Goal: Task Accomplishment & Management: Use online tool/utility

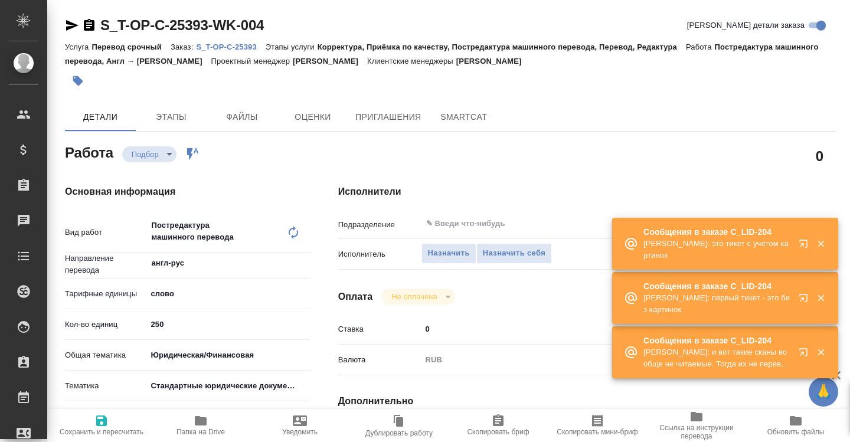
type textarea "x"
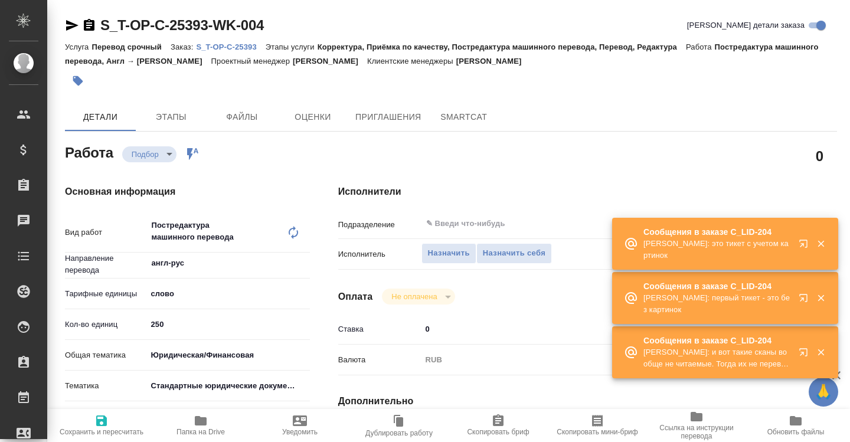
type textarea "x"
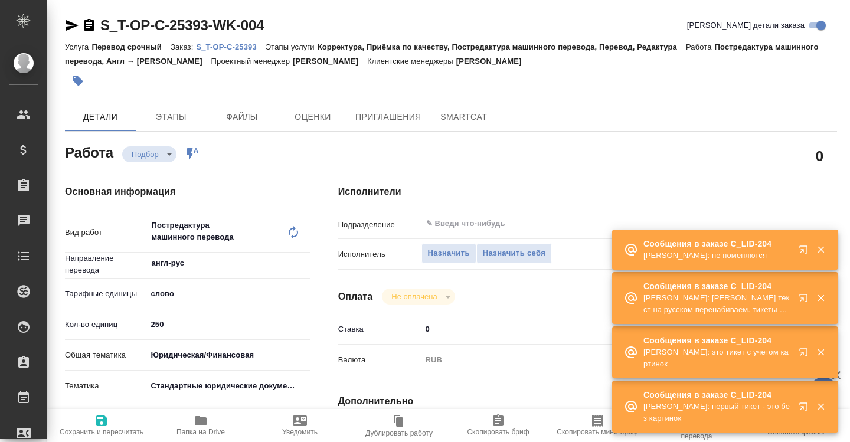
type textarea "x"
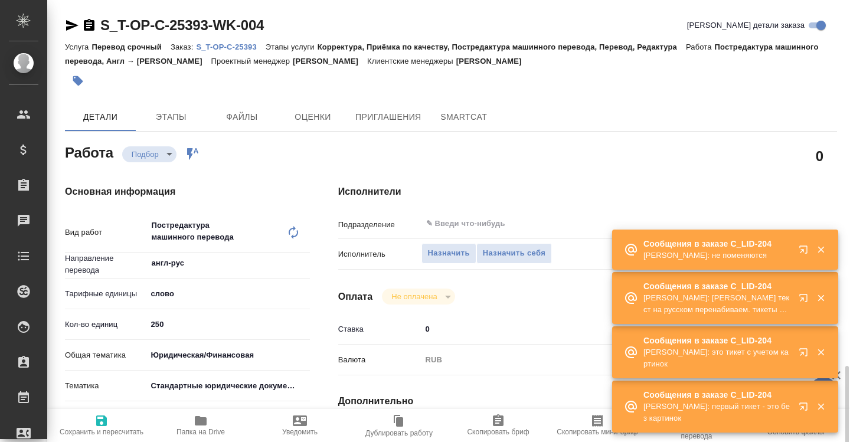
scroll to position [512, 0]
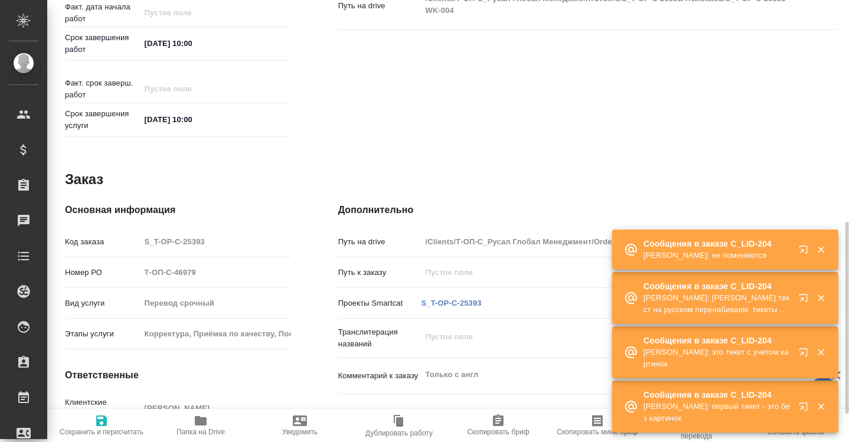
type textarea "x"
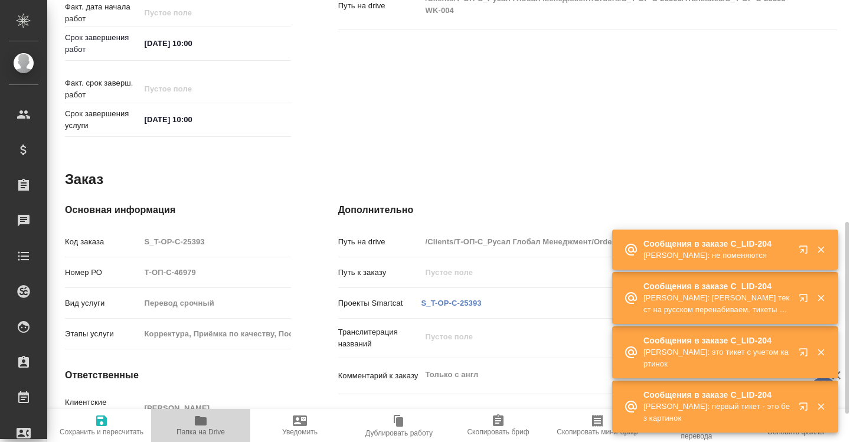
click at [201, 414] on icon "button" at bounding box center [201, 421] width 14 height 14
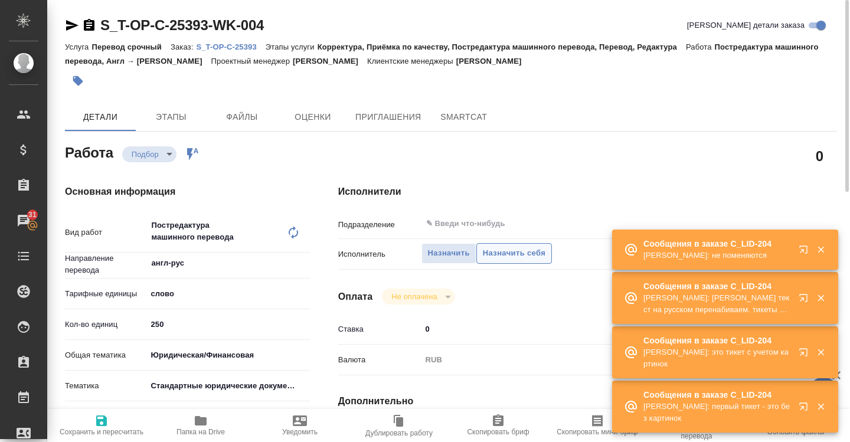
click at [499, 256] on span "Назначить себя" at bounding box center [514, 254] width 63 height 14
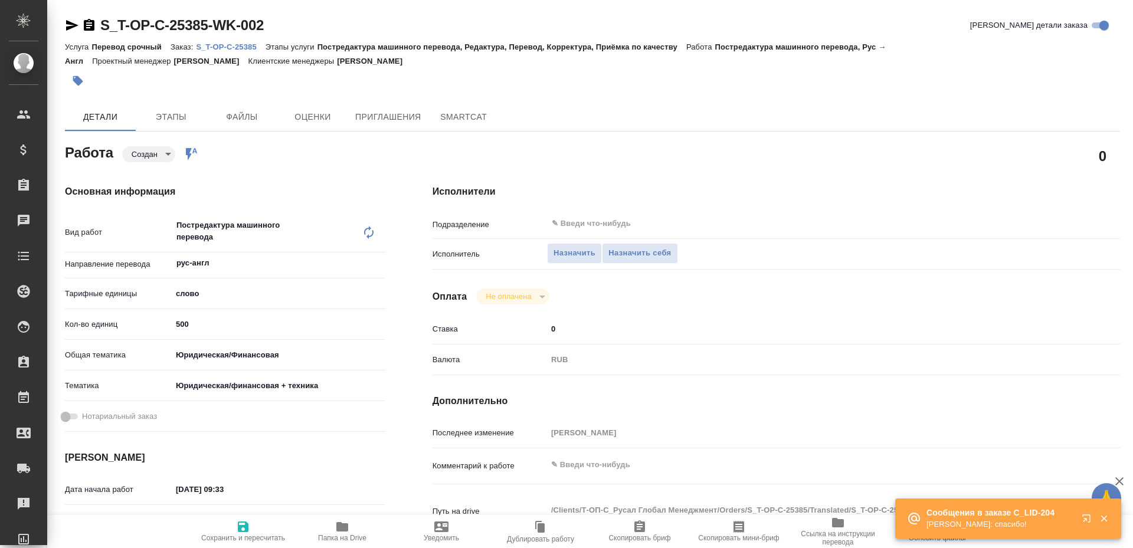
type textarea "x"
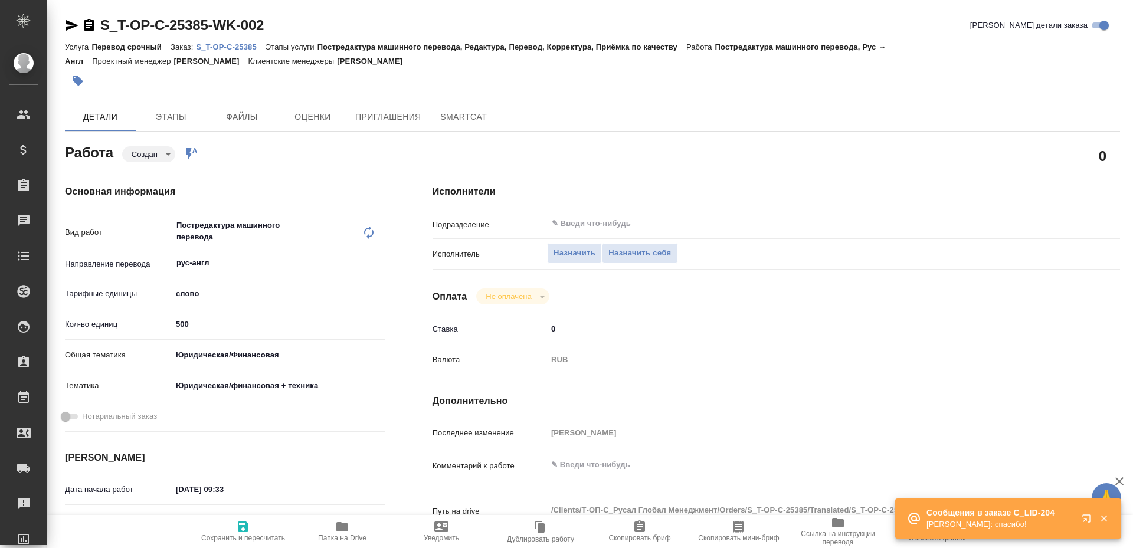
type textarea "x"
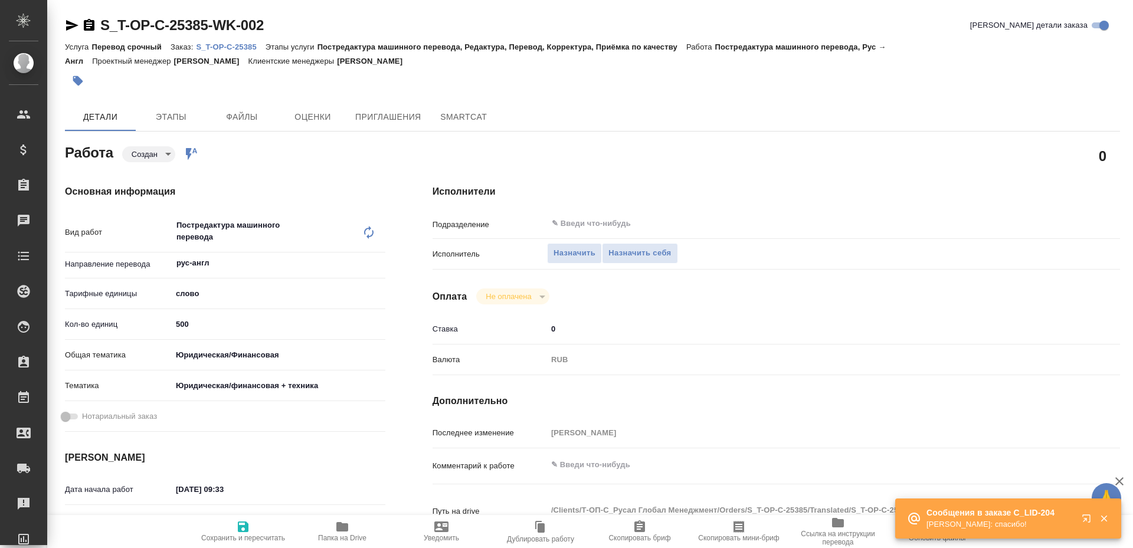
type textarea "x"
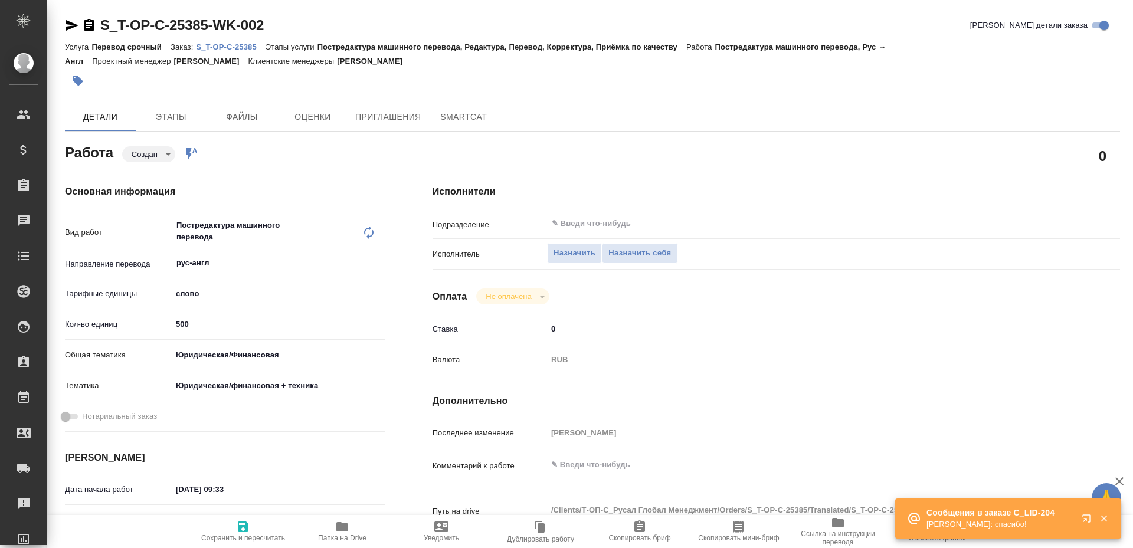
type textarea "x"
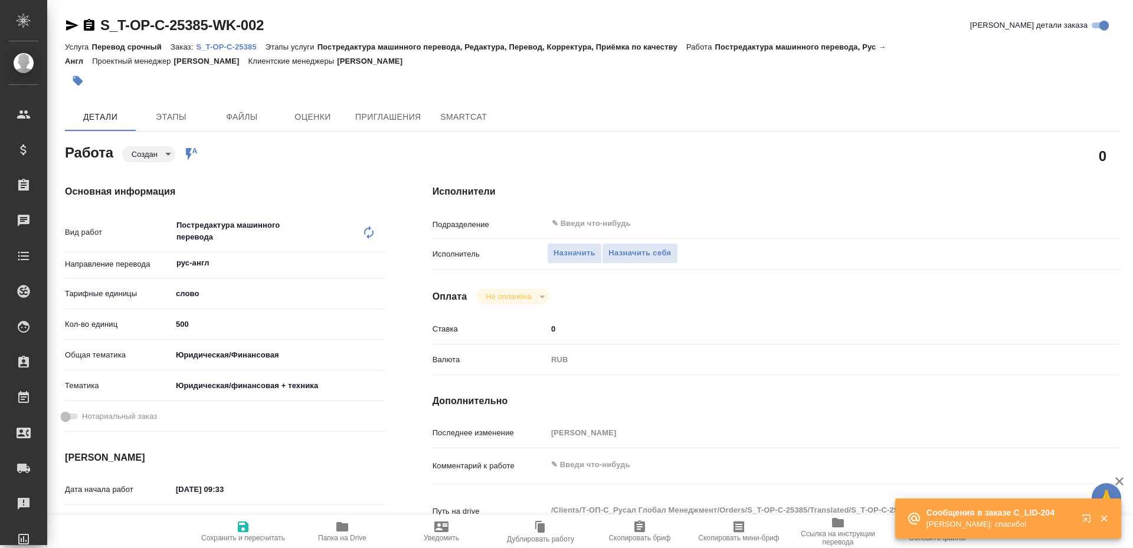
type textarea "x"
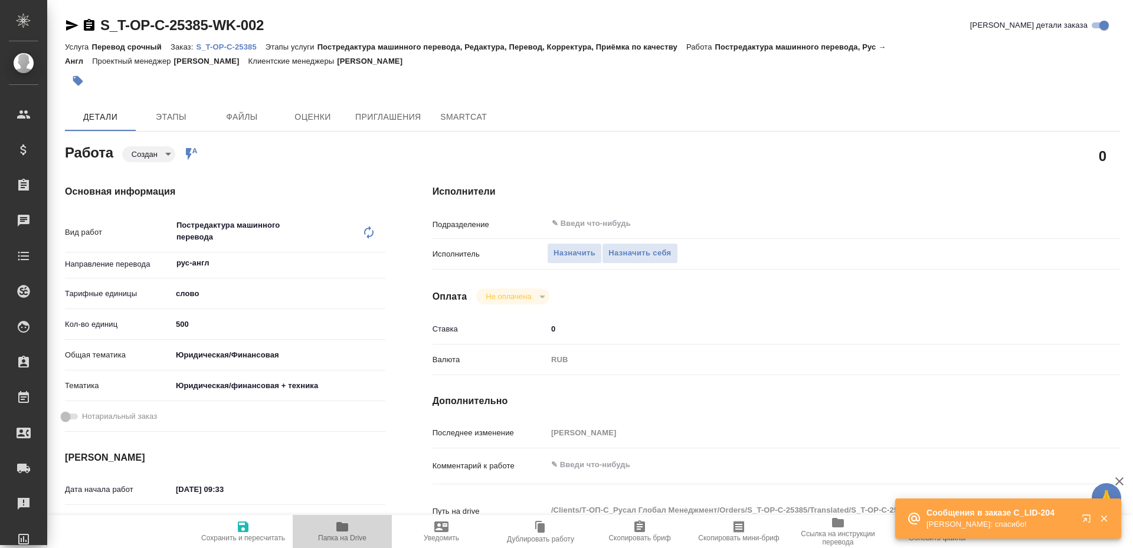
click at [335, 535] on span "Папка на Drive" at bounding box center [342, 538] width 48 height 8
